Goal: Task Accomplishment & Management: Use online tool/utility

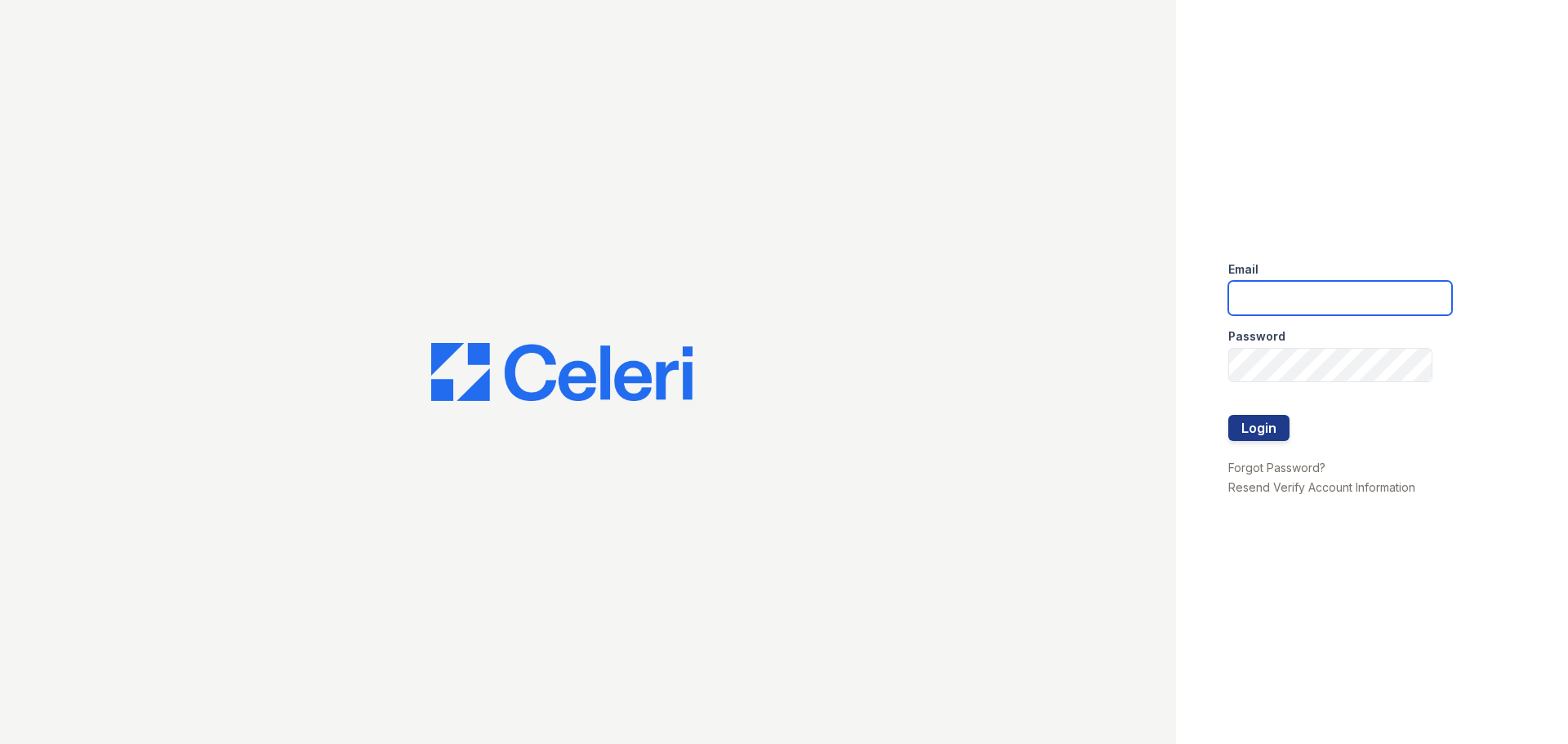
click at [1336, 299] on input "email" at bounding box center [1340, 299] width 224 height 35
type input "fairways@greystar.com"
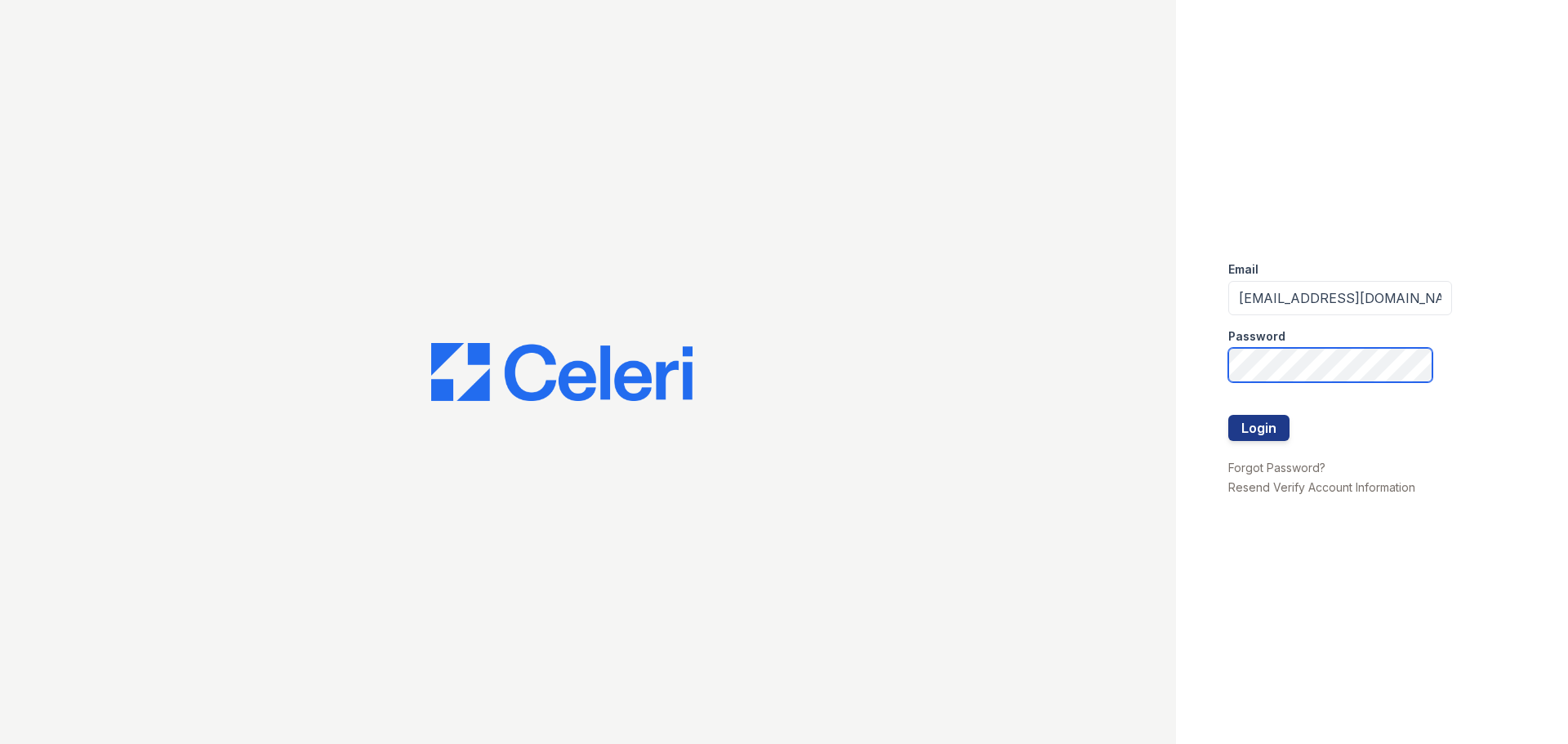
click at [1228, 414] on button "Login" at bounding box center [1258, 427] width 61 height 26
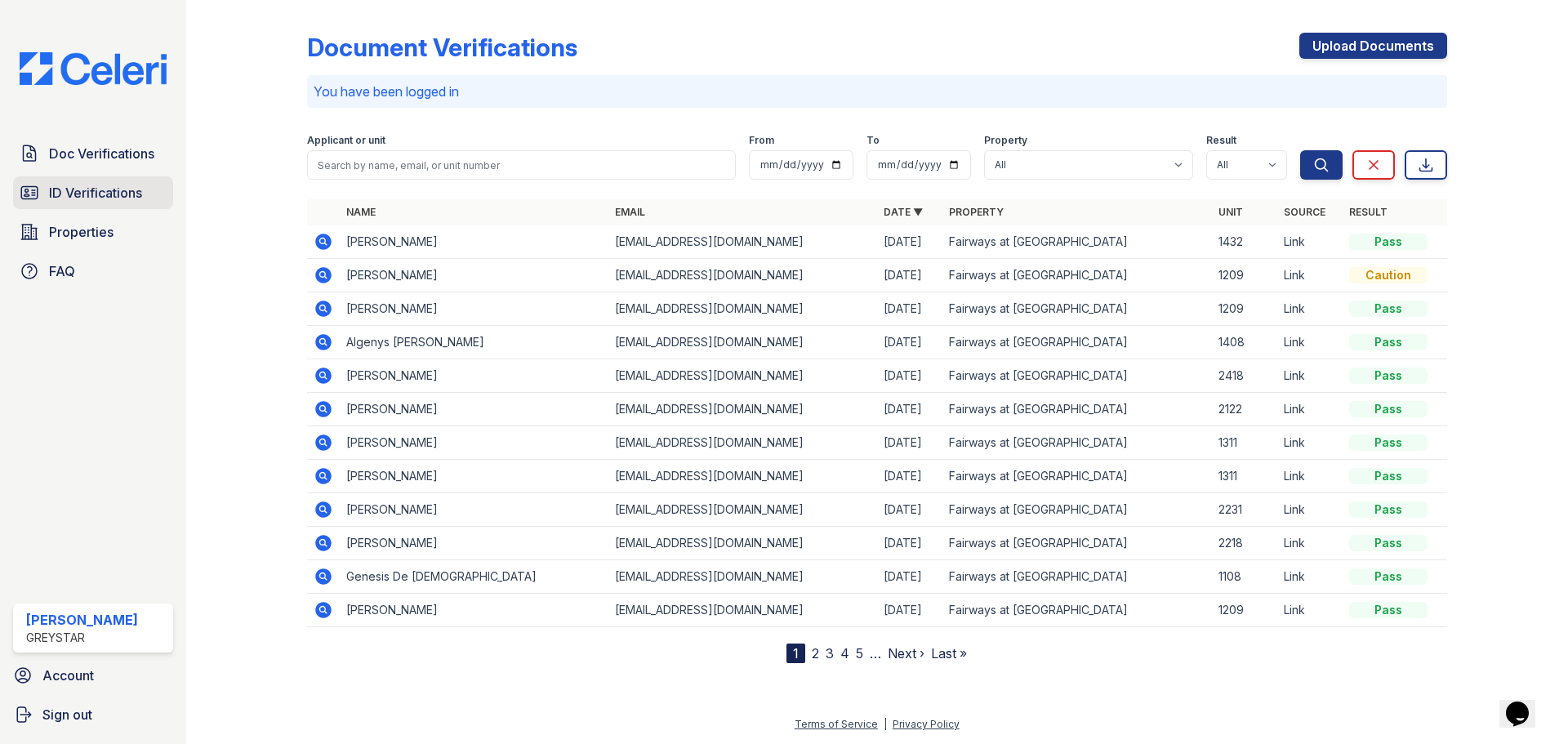
click at [43, 197] on link "ID Verifications" at bounding box center [92, 193] width 160 height 33
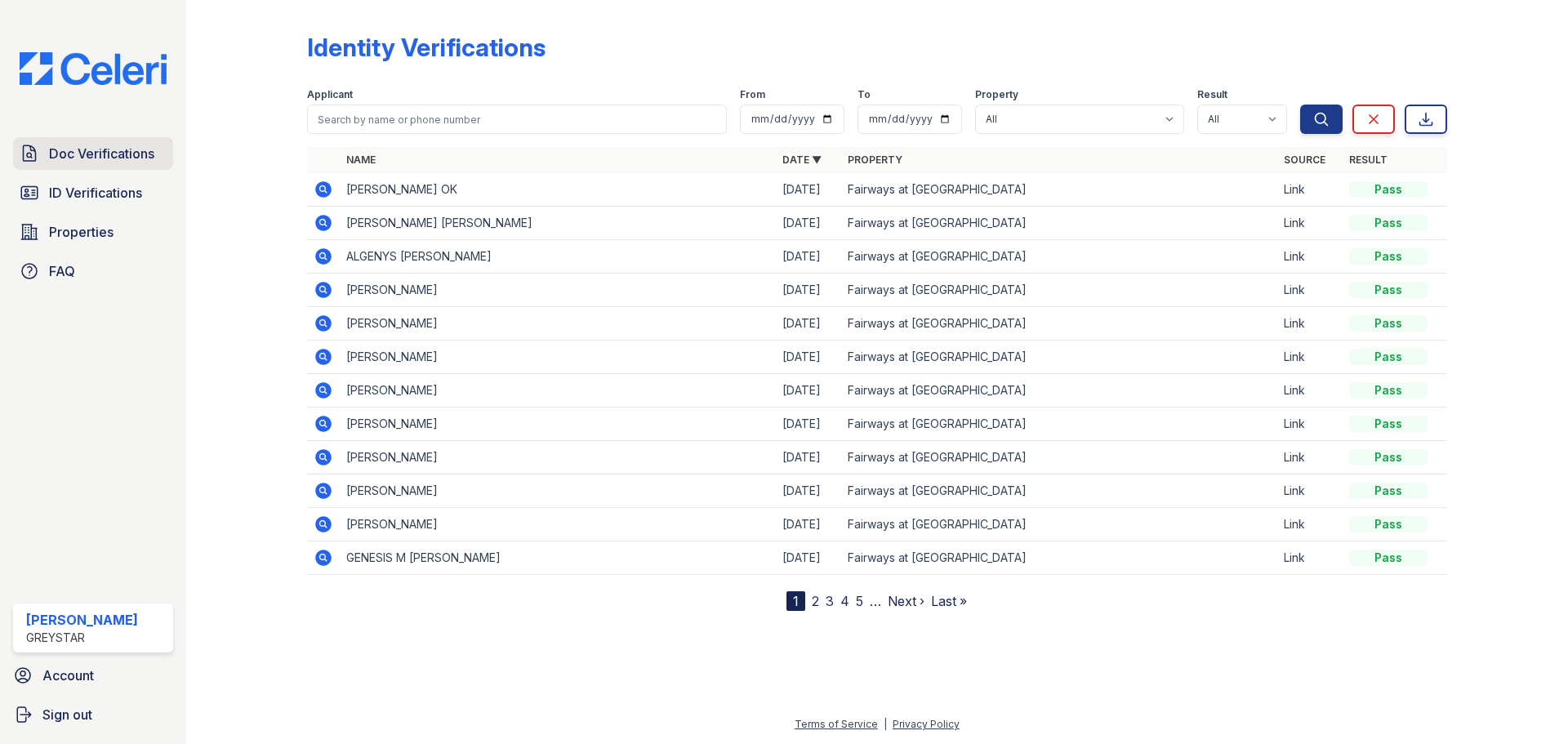
click at [91, 152] on span "Doc Verifications" at bounding box center [101, 152] width 105 height 19
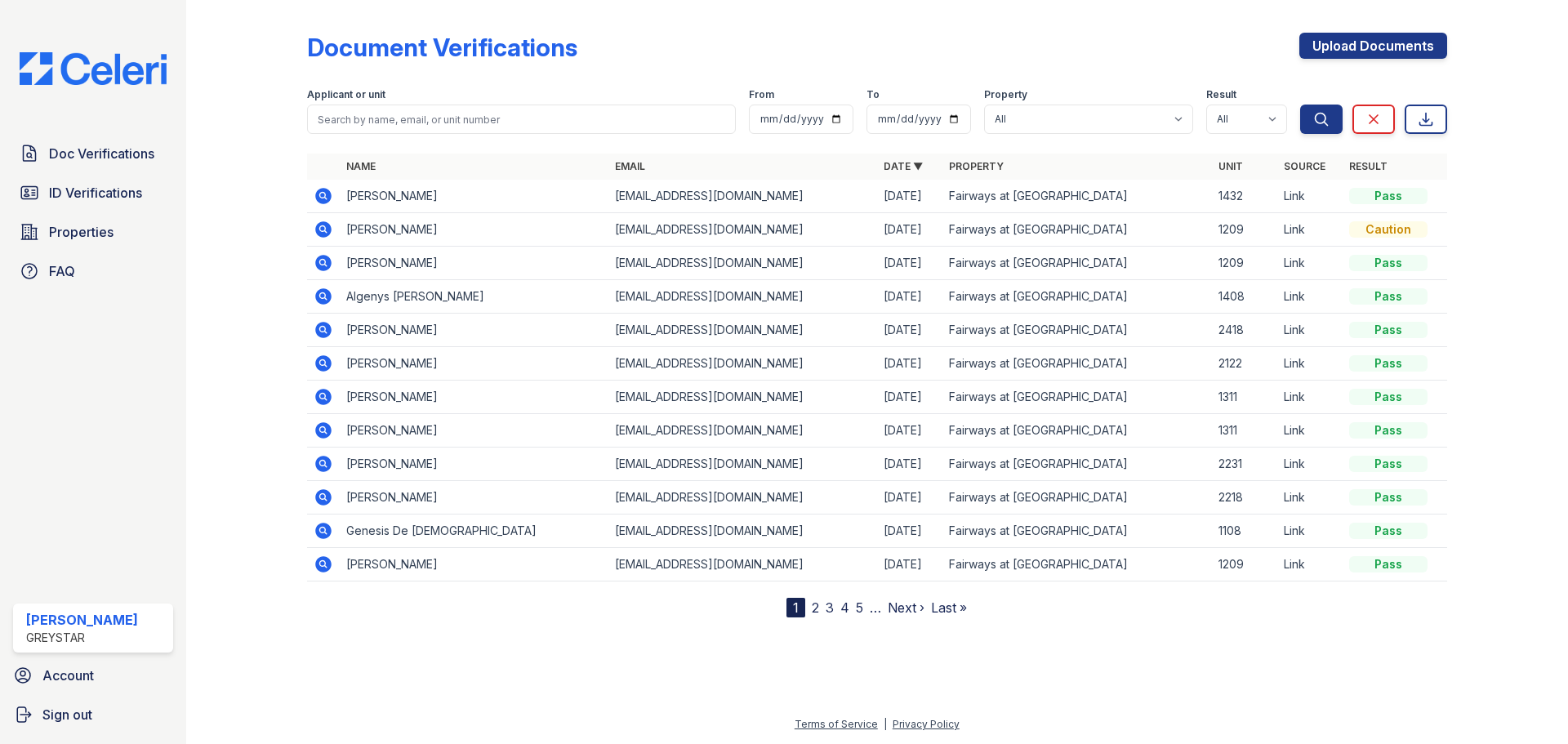
click at [1502, 234] on div at bounding box center [1494, 311] width 95 height 611
click at [312, 193] on td at bounding box center [323, 196] width 33 height 34
click at [328, 194] on icon at bounding box center [323, 196] width 16 height 16
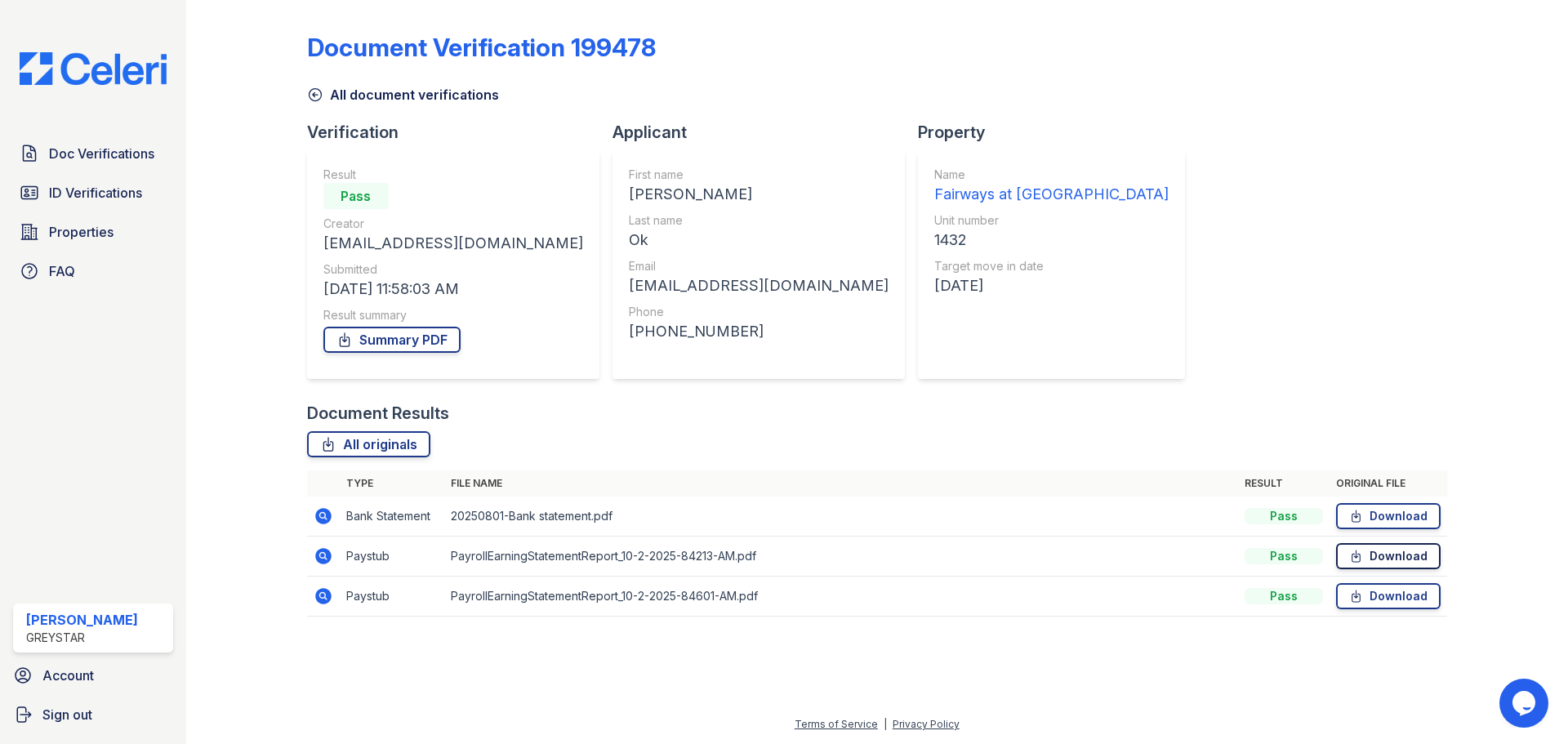
click at [1399, 560] on link "Download" at bounding box center [1388, 556] width 104 height 26
